Goal: Task Accomplishment & Management: Use online tool/utility

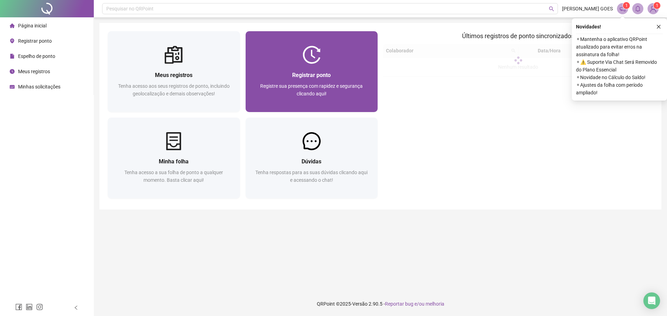
click at [325, 72] on span "Registrar ponto" at bounding box center [311, 75] width 39 height 7
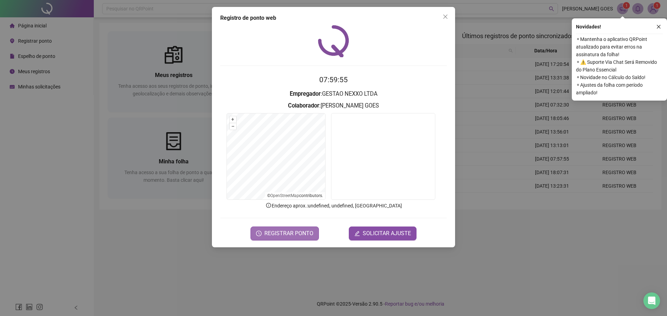
click at [290, 233] on span "REGISTRAR PONTO" at bounding box center [288, 233] width 49 height 8
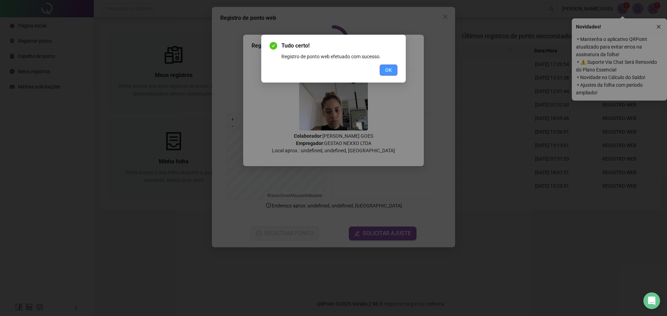
click at [388, 69] on span "OK" at bounding box center [388, 70] width 7 height 8
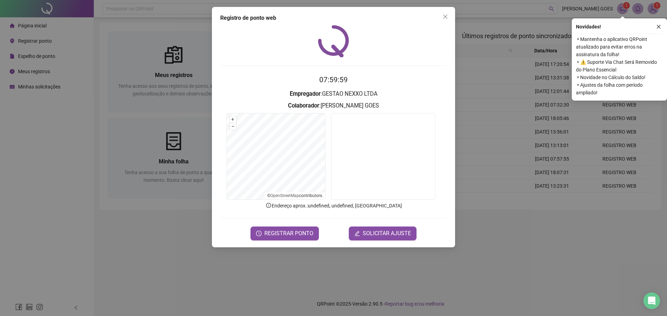
click at [493, 80] on div "Registro de ponto web 07:59:59 Empregador : GESTAO NEXXO LTDA Colaborador : [PE…" at bounding box center [333, 158] width 667 height 316
